Goal: Task Accomplishment & Management: Manage account settings

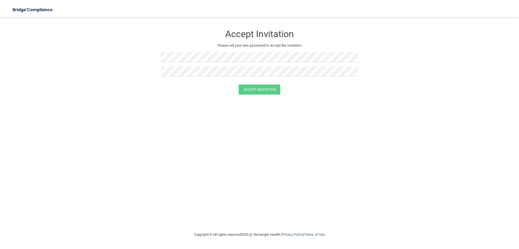
click at [317, 192] on div "Accept Invitation Please set your new password to accept the invitation Accept …" at bounding box center [260, 124] width 498 height 203
click at [273, 88] on button "Accept Invitation" at bounding box center [260, 89] width 42 height 10
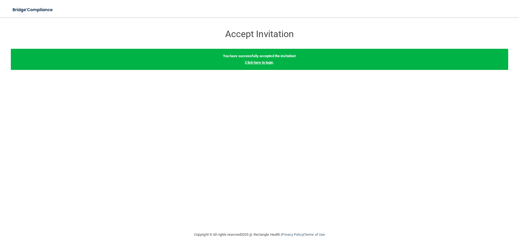
click at [264, 63] on link "Click here to login" at bounding box center [259, 62] width 28 height 4
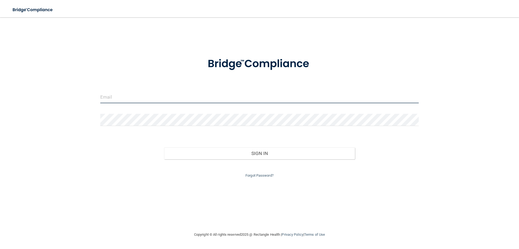
click at [108, 98] on input "email" at bounding box center [259, 97] width 319 height 12
type input "[PERSON_NAME][EMAIL_ADDRESS][DOMAIN_NAME]"
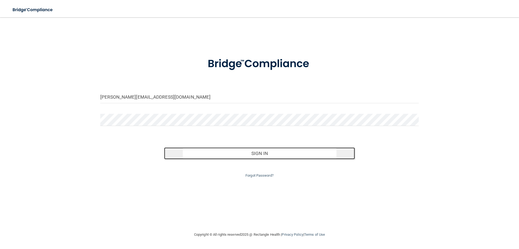
click at [266, 155] on button "Sign In" at bounding box center [259, 153] width 191 height 12
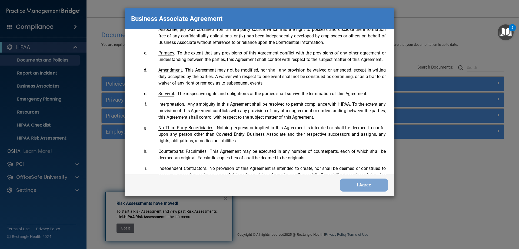
scroll to position [1105, 0]
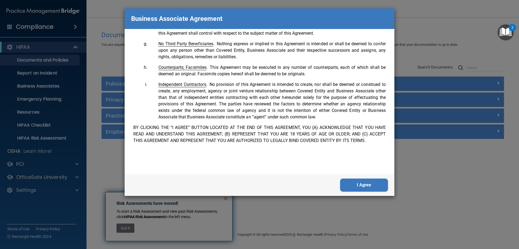
click at [358, 181] on button "I Agree" at bounding box center [364, 184] width 48 height 13
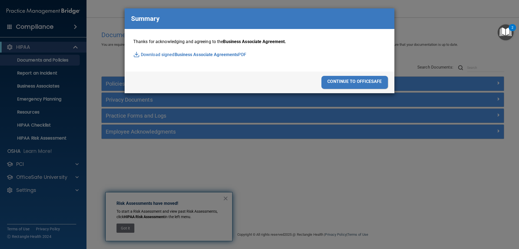
click at [364, 85] on div "continue to officesafe" at bounding box center [355, 82] width 67 height 13
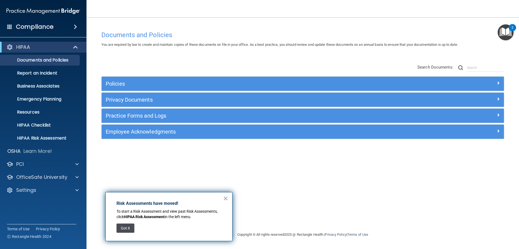
click at [127, 229] on button "Got it" at bounding box center [126, 227] width 18 height 9
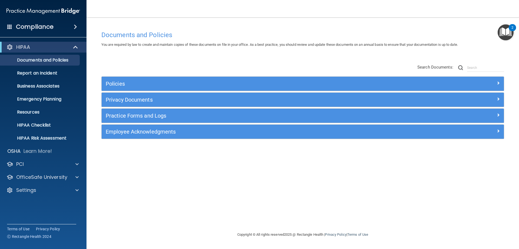
click at [144, 78] on div "Policies" at bounding box center [303, 84] width 402 height 14
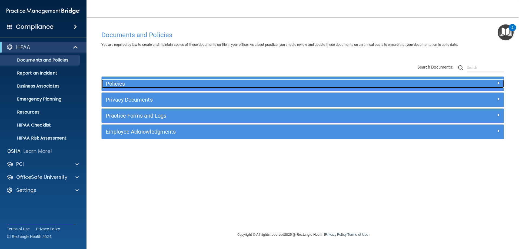
click at [120, 86] on h5 "Policies" at bounding box center [253, 84] width 294 height 6
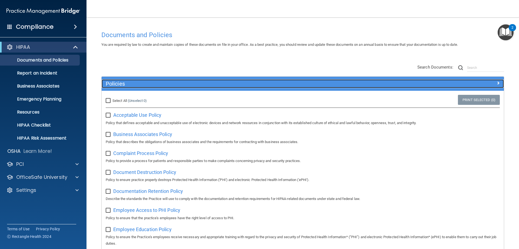
click at [120, 86] on h5 "Policies" at bounding box center [253, 84] width 294 height 6
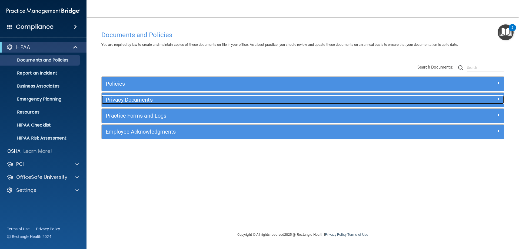
click at [116, 98] on h5 "Privacy Documents" at bounding box center [253, 100] width 294 height 6
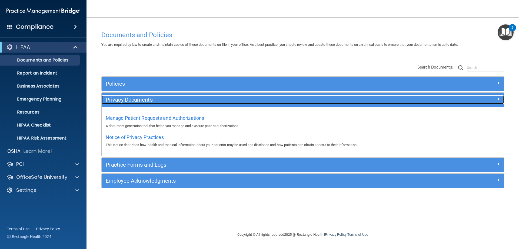
click at [116, 98] on h5 "Privacy Documents" at bounding box center [253, 100] width 294 height 6
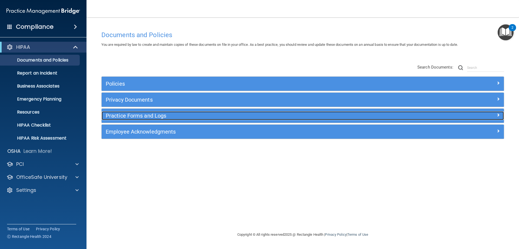
click at [116, 117] on h5 "Practice Forms and Logs" at bounding box center [253, 116] width 294 height 6
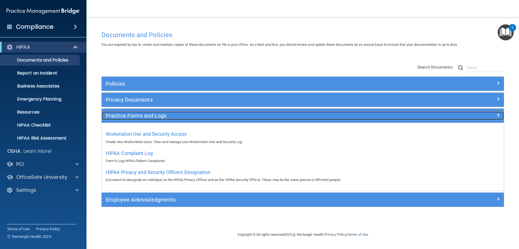
click at [116, 117] on h5 "Practice Forms and Logs" at bounding box center [253, 116] width 294 height 6
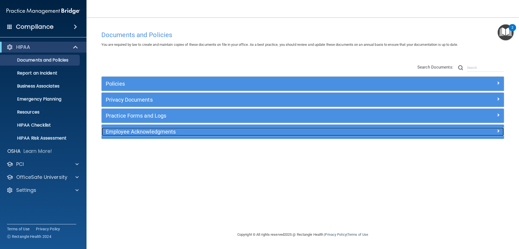
click at [121, 135] on div "Employee Acknowledgments" at bounding box center [253, 131] width 302 height 9
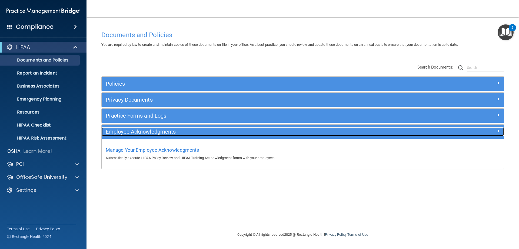
click at [121, 135] on div "Employee Acknowledgments" at bounding box center [253, 131] width 302 height 9
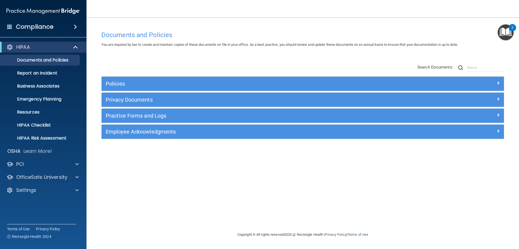
click at [510, 30] on img "Open Resource Center, 2 new notifications" at bounding box center [506, 32] width 16 height 16
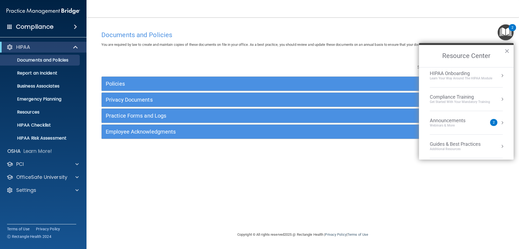
scroll to position [54, 0]
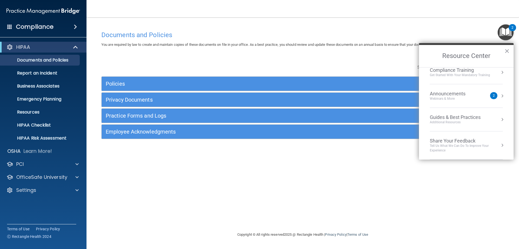
click at [500, 95] on button "Resource Center" at bounding box center [502, 95] width 5 height 5
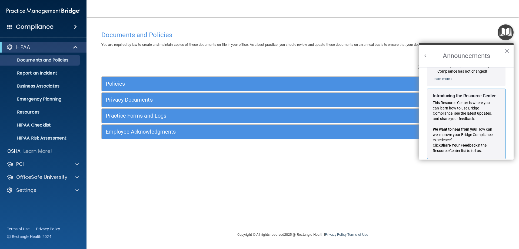
scroll to position [89, 0]
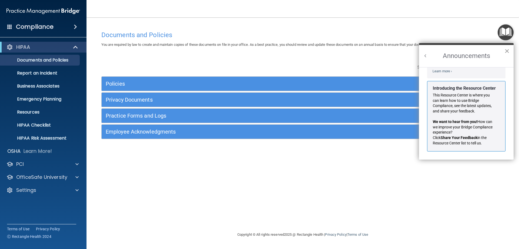
click at [507, 50] on button "×" at bounding box center [507, 51] width 5 height 9
